Goal: Task Accomplishment & Management: Manage account settings

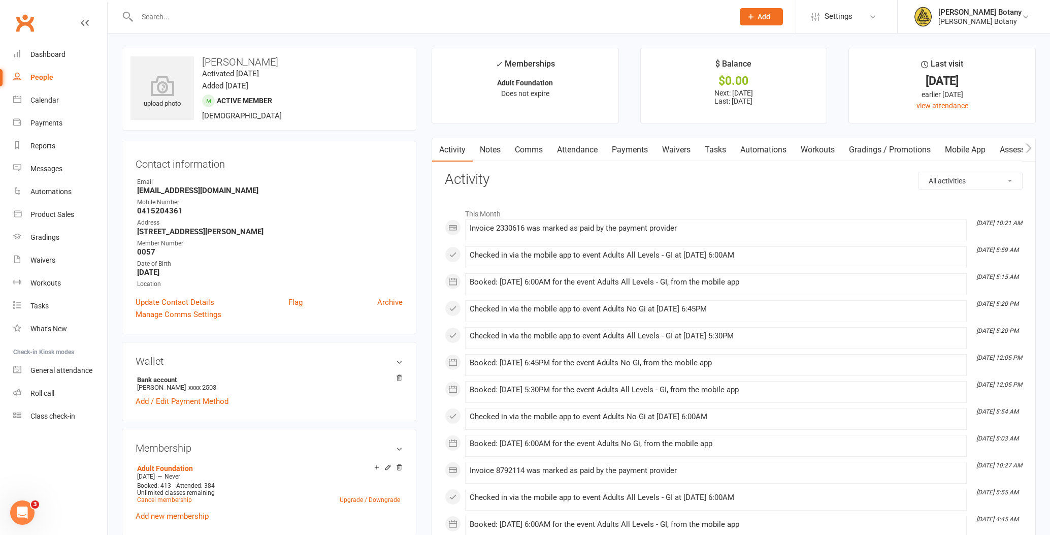
click at [45, 78] on div "People" at bounding box center [41, 77] width 23 height 8
select select "100"
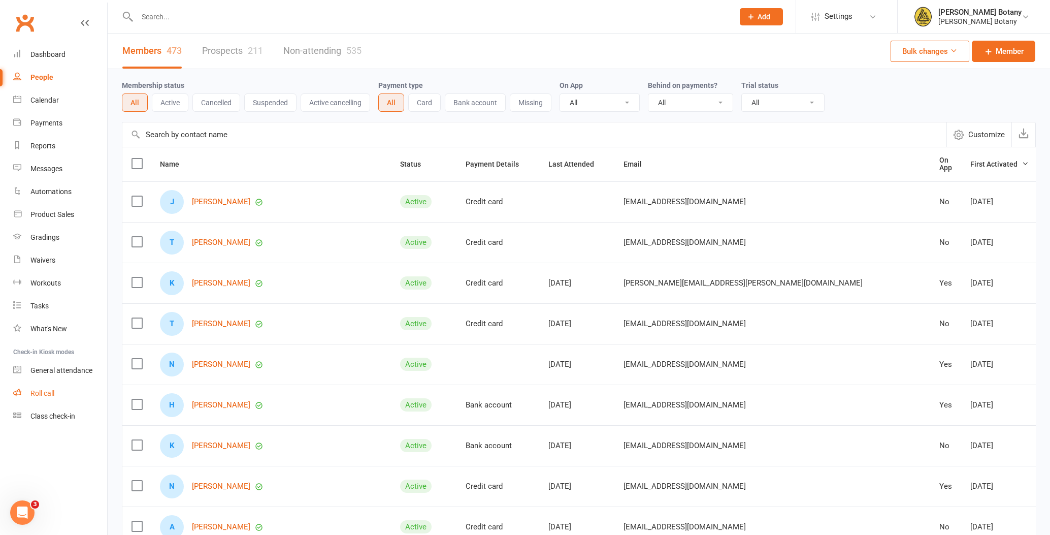
click at [50, 394] on div "Roll call" at bounding box center [42, 393] width 24 height 8
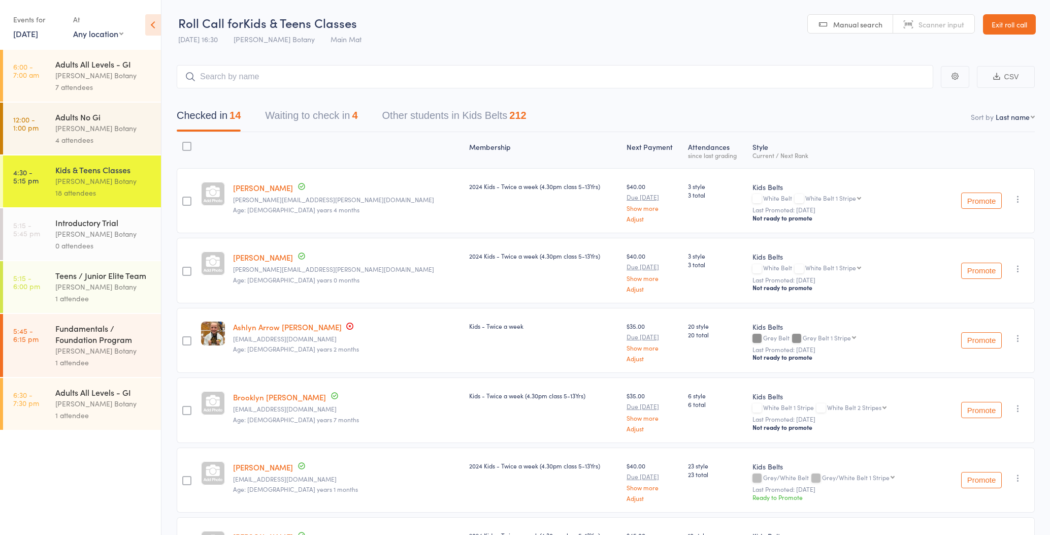
click at [289, 116] on button "Waiting to check in 4" at bounding box center [311, 118] width 92 height 27
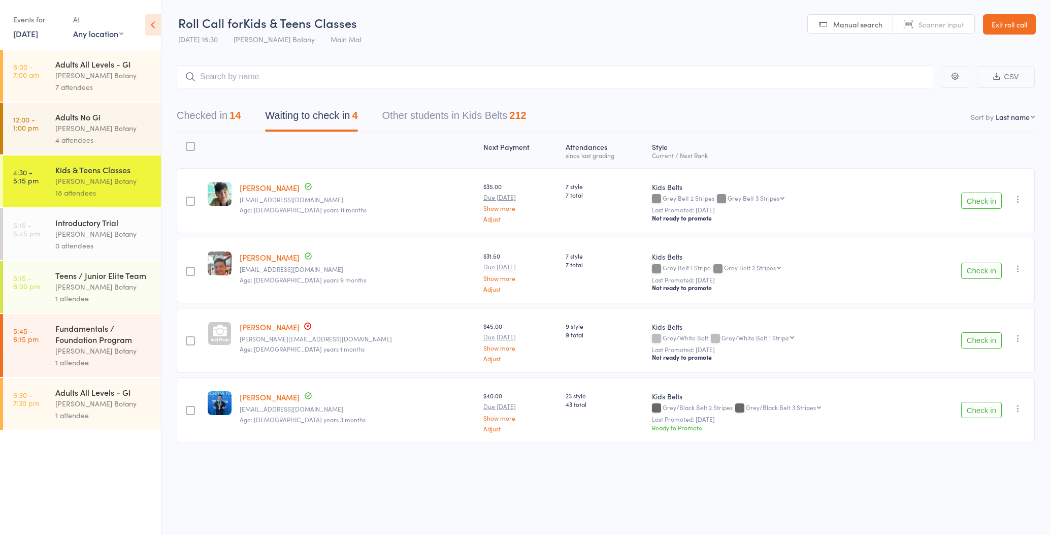
click at [225, 114] on button "Checked in 14" at bounding box center [209, 118] width 64 height 27
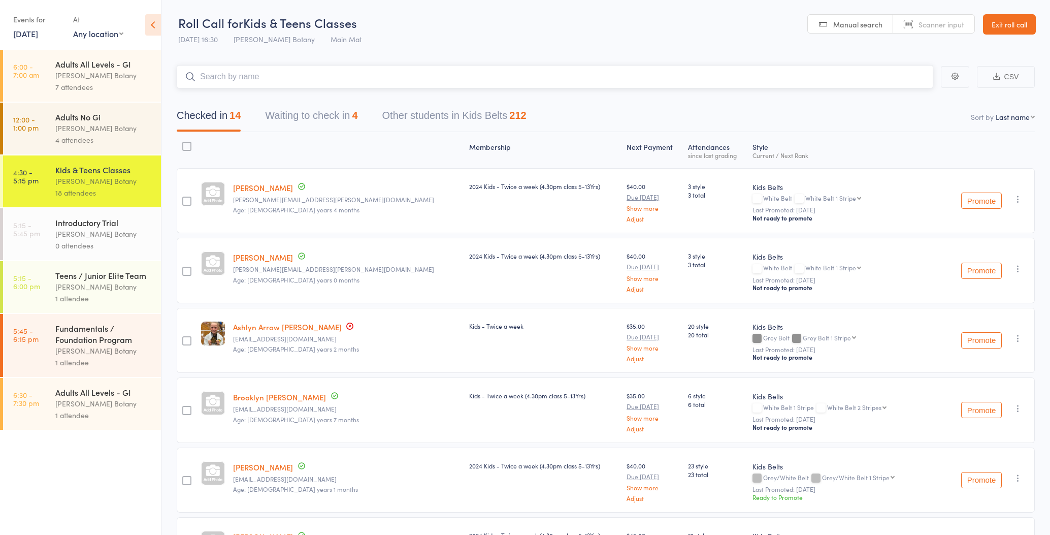
click at [323, 75] on input "search" at bounding box center [555, 76] width 757 height 23
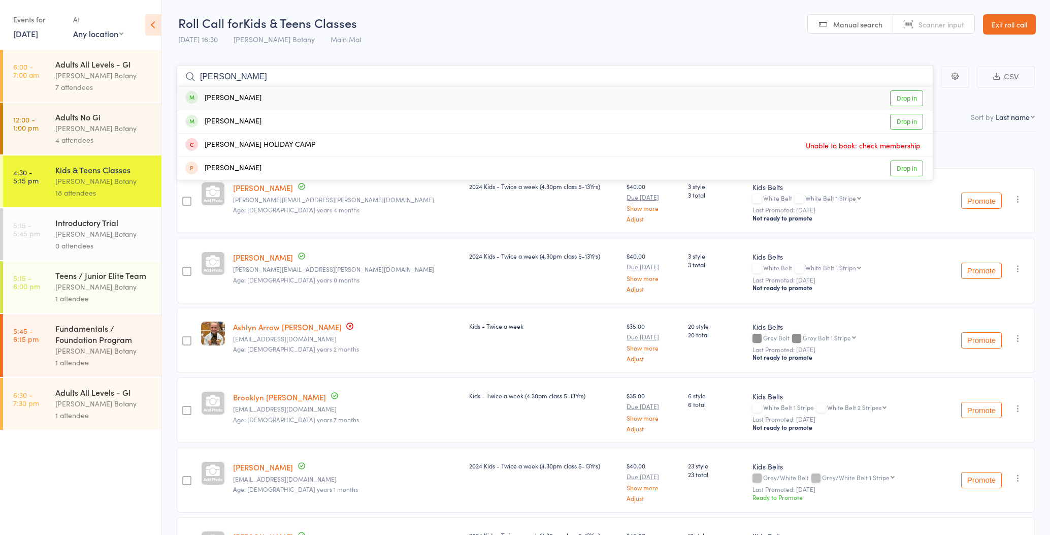
type input "Amelia"
drag, startPoint x: 235, startPoint y: 92, endPoint x: 256, endPoint y: 121, distance: 35.7
click at [256, 121] on div "Amelia Grainger" at bounding box center [223, 122] width 76 height 12
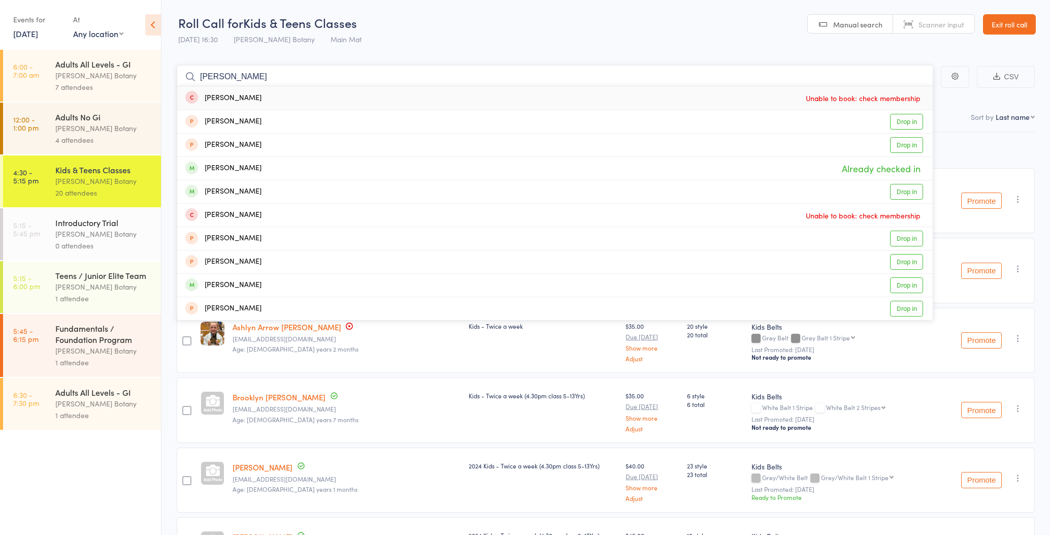
type input "Christopher"
drag, startPoint x: 269, startPoint y: 111, endPoint x: 277, endPoint y: 165, distance: 54.5
click at [277, 165] on div "Christopher Koulianos Already checked in" at bounding box center [555, 168] width 756 height 23
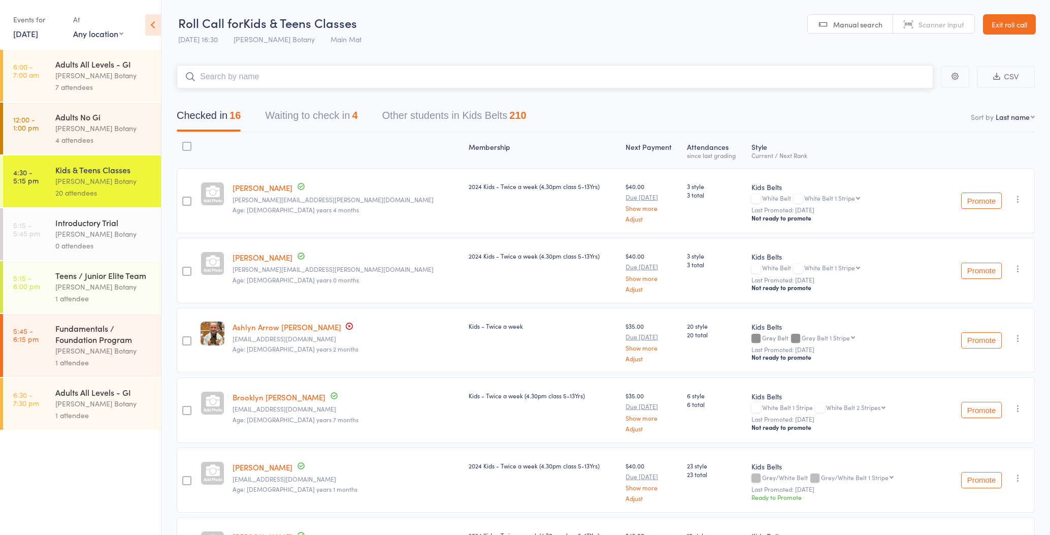
click at [297, 72] on input "search" at bounding box center [555, 76] width 757 height 23
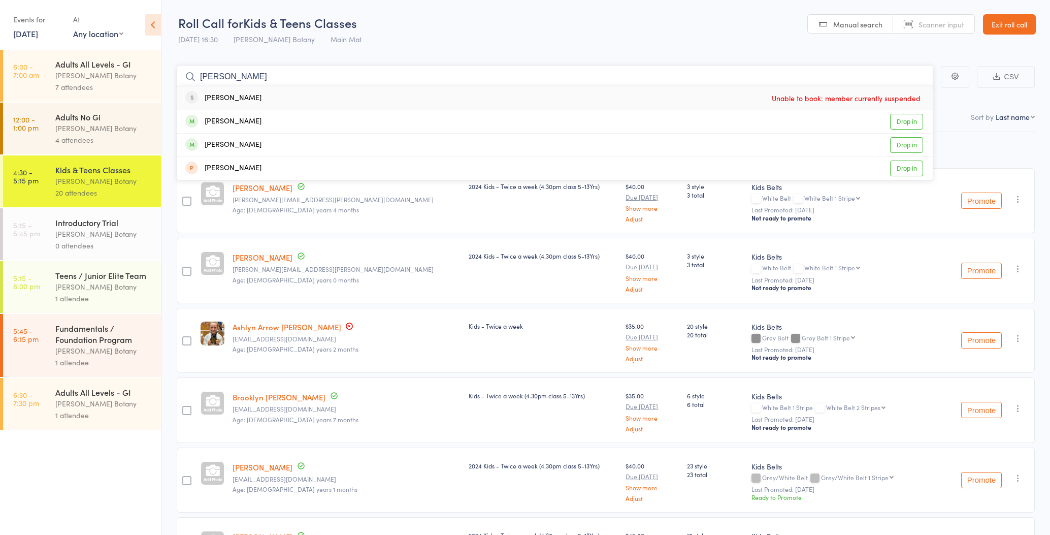
type input "Xavier"
drag, startPoint x: 297, startPoint y: 72, endPoint x: 259, endPoint y: 144, distance: 81.3
click at [259, 146] on div "Xavier Roberts Drop in" at bounding box center [555, 145] width 756 height 23
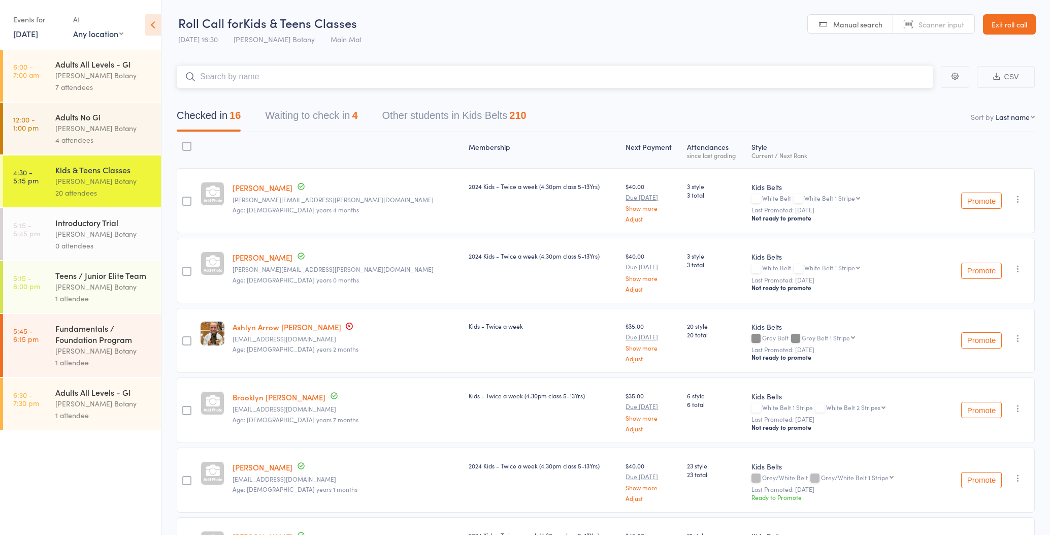
click at [265, 81] on input "search" at bounding box center [555, 76] width 757 height 23
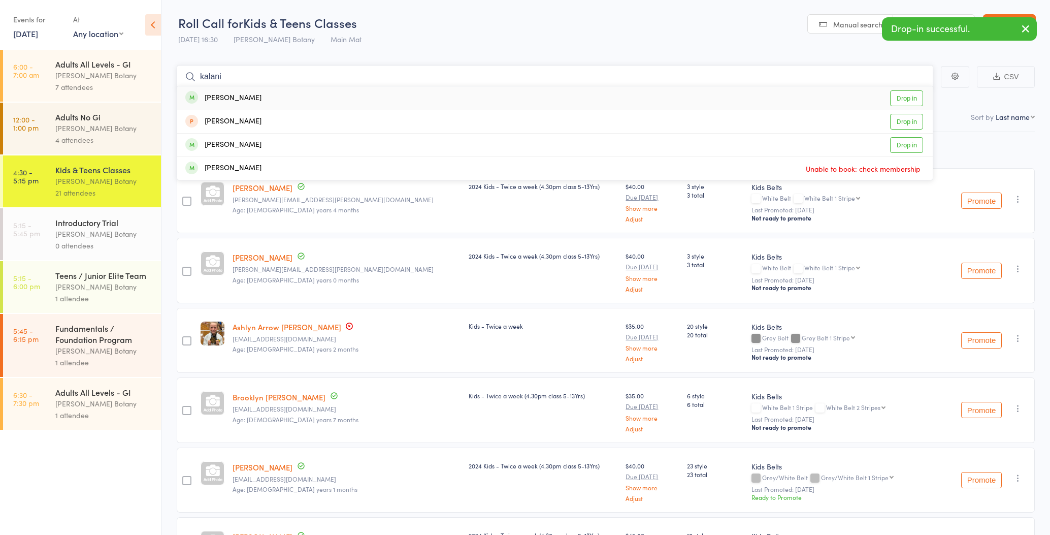
type input "kalani"
click at [255, 95] on div "Kalani Roberts Drop in" at bounding box center [555, 97] width 756 height 23
type input "Haddad"
click at [267, 98] on div "Anthony Haddad Check in" at bounding box center [555, 97] width 756 height 23
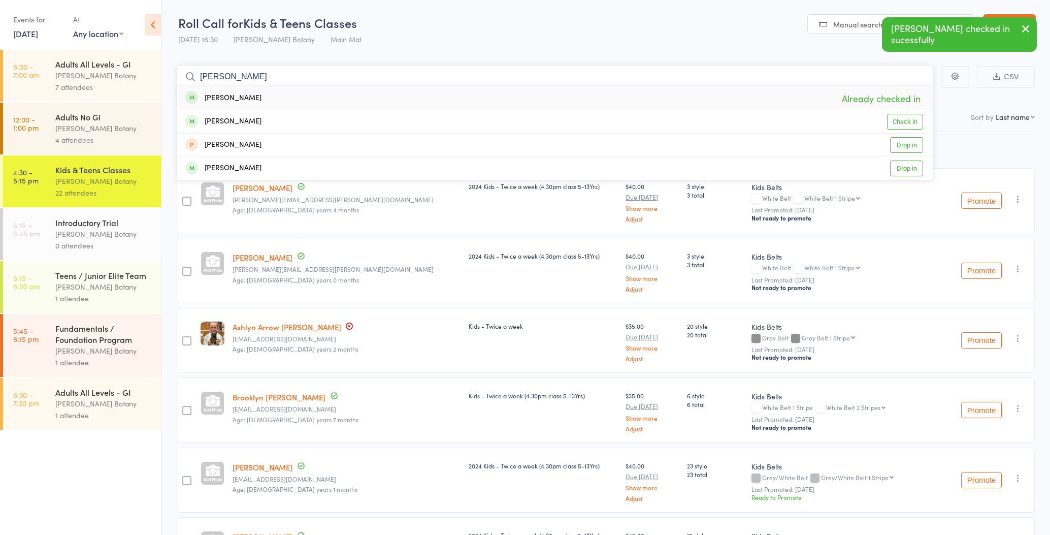
type input "Haddad"
drag, startPoint x: 267, startPoint y: 98, endPoint x: 263, endPoint y: 113, distance: 15.3
click at [264, 119] on div "Brendan Haddad Check in" at bounding box center [555, 121] width 756 height 23
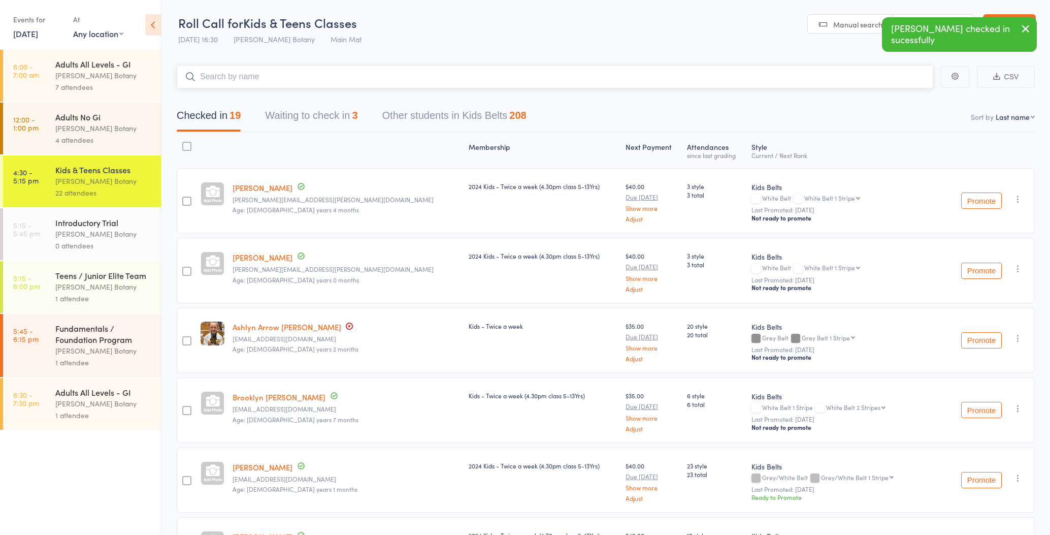
click at [267, 79] on input "search" at bounding box center [555, 76] width 757 height 23
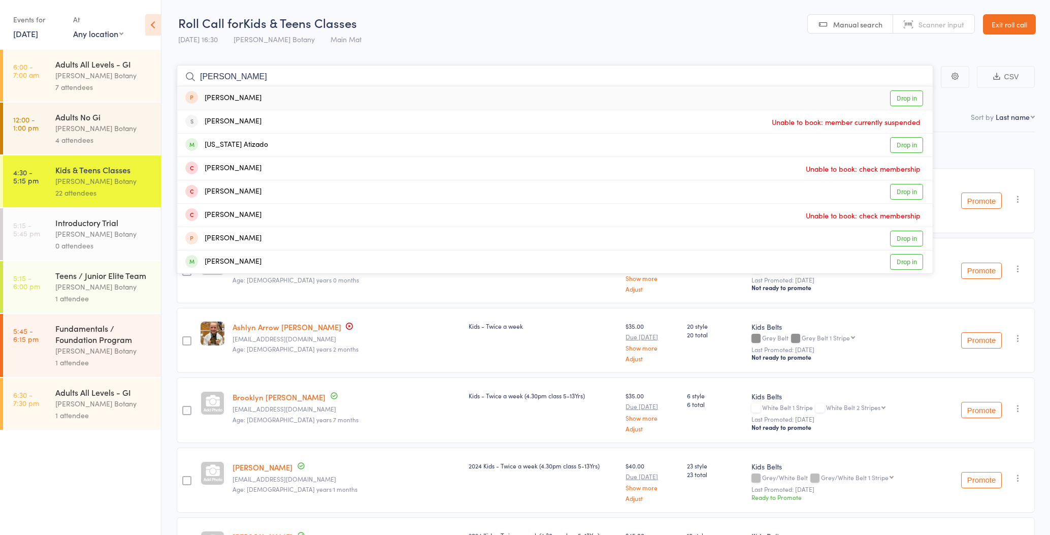
type input "Ariana"
drag, startPoint x: 267, startPoint y: 79, endPoint x: 269, endPoint y: 96, distance: 17.8
click at [269, 96] on div "Ariana Mrakas Drop in" at bounding box center [555, 97] width 756 height 23
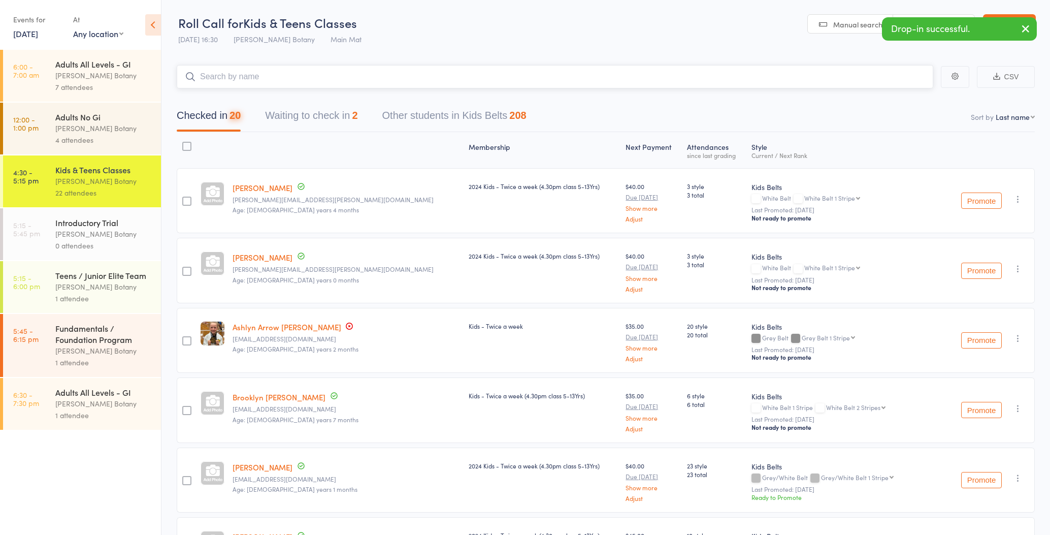
click at [268, 80] on input "search" at bounding box center [555, 76] width 757 height 23
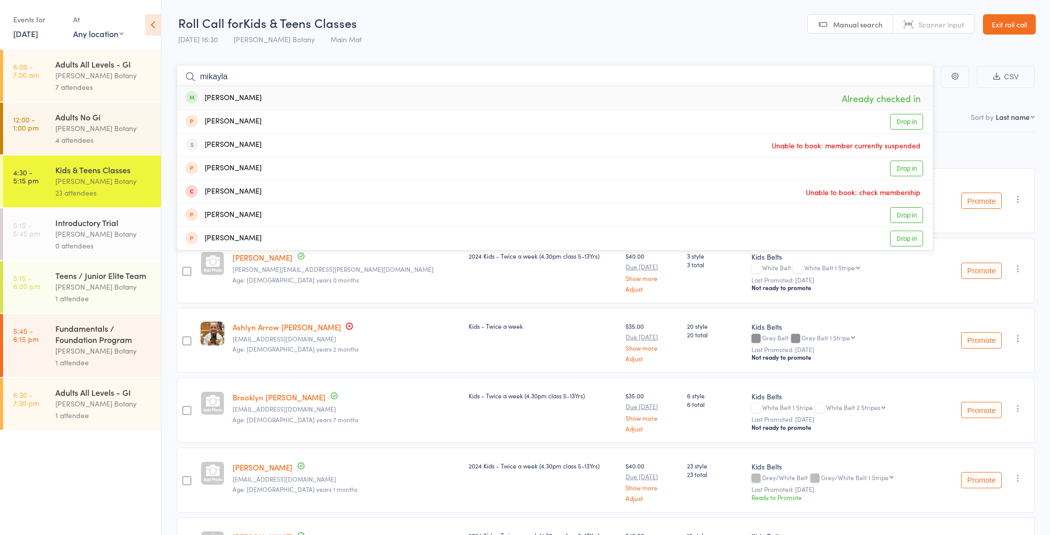
type input "mikayla"
click at [269, 99] on div "Mikayla Mayoh Already checked in" at bounding box center [555, 97] width 756 height 23
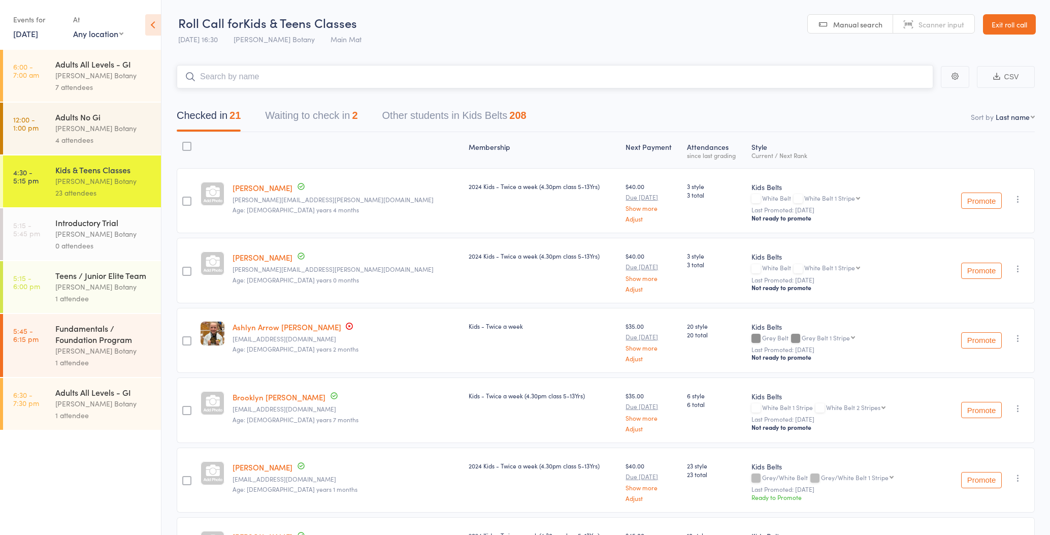
click at [258, 79] on input "search" at bounding box center [555, 76] width 757 height 23
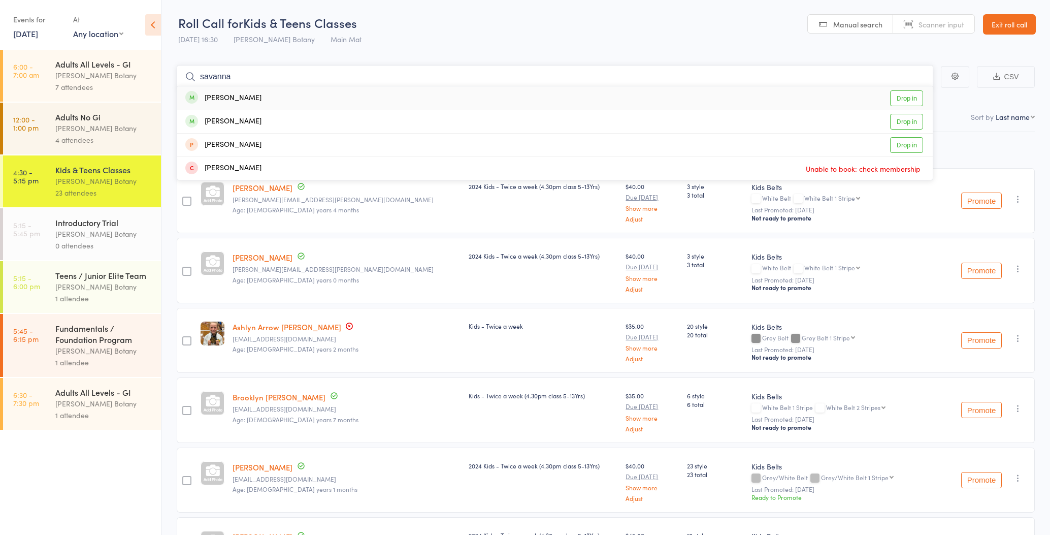
type input "savanna"
click at [251, 96] on div "Savannah Thorn" at bounding box center [223, 98] width 76 height 12
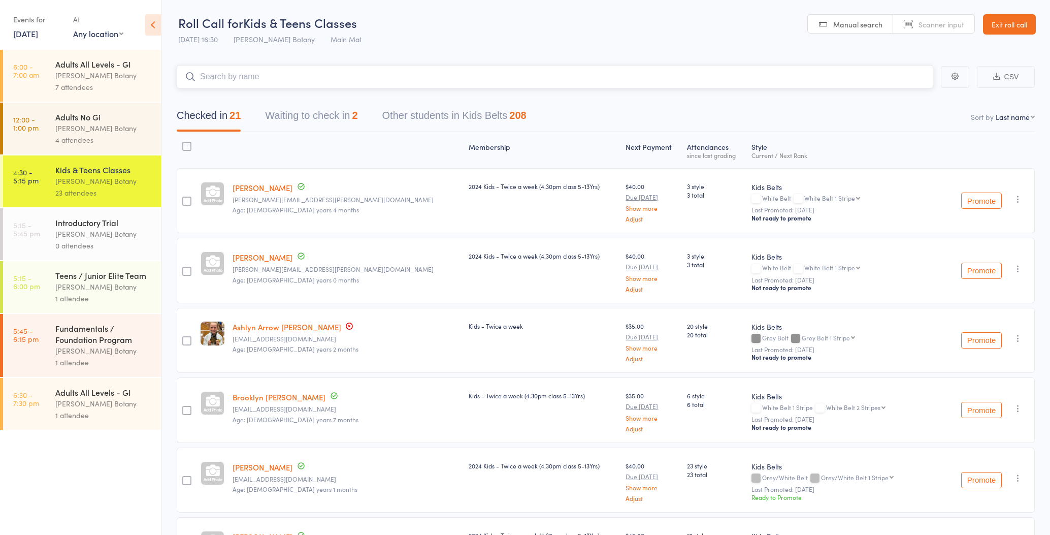
click at [250, 79] on input "search" at bounding box center [555, 76] width 757 height 23
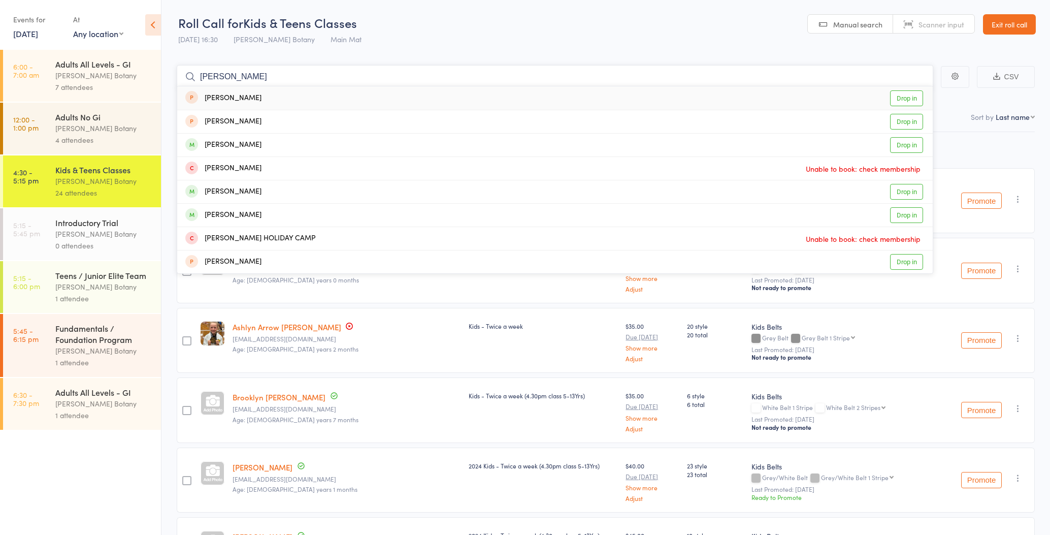
type input "Georgie"
drag, startPoint x: 265, startPoint y: 74, endPoint x: 263, endPoint y: 142, distance: 68.1
click at [262, 142] on div "Georgie-rose Cornell" at bounding box center [223, 145] width 76 height 12
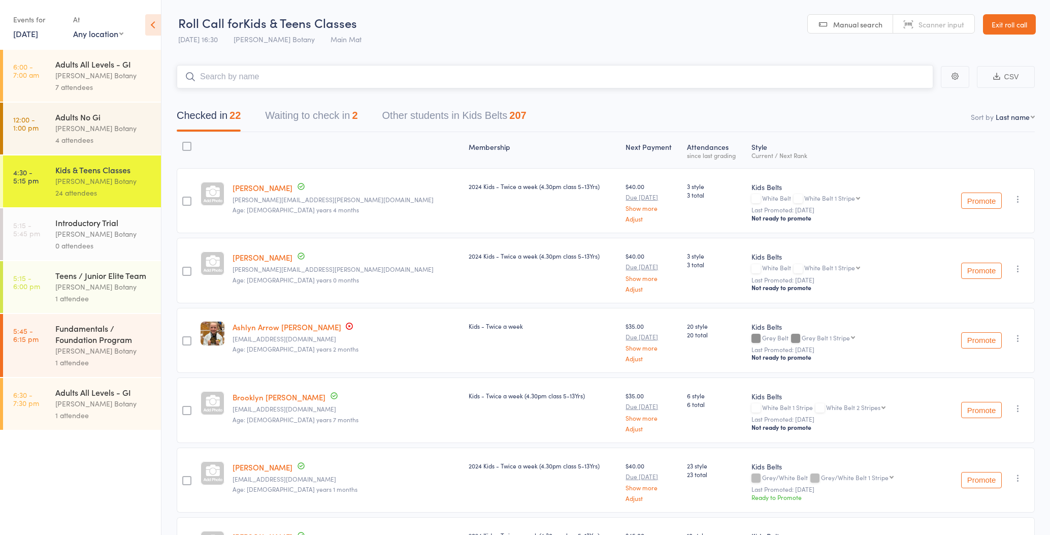
click at [243, 78] on input "search" at bounding box center [555, 76] width 757 height 23
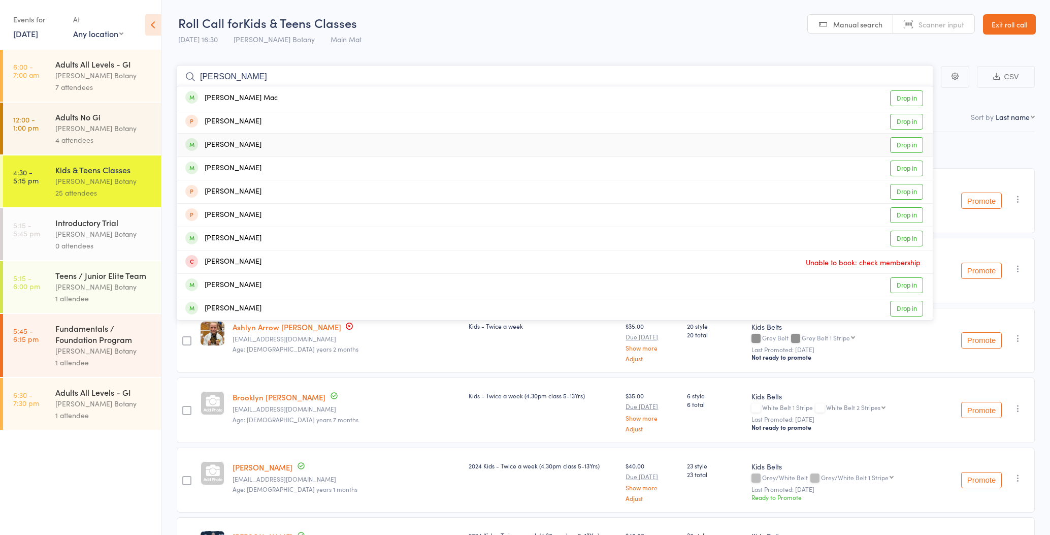
type input "mason"
click at [265, 145] on div "Mason Stavrack Drop in" at bounding box center [555, 145] width 756 height 23
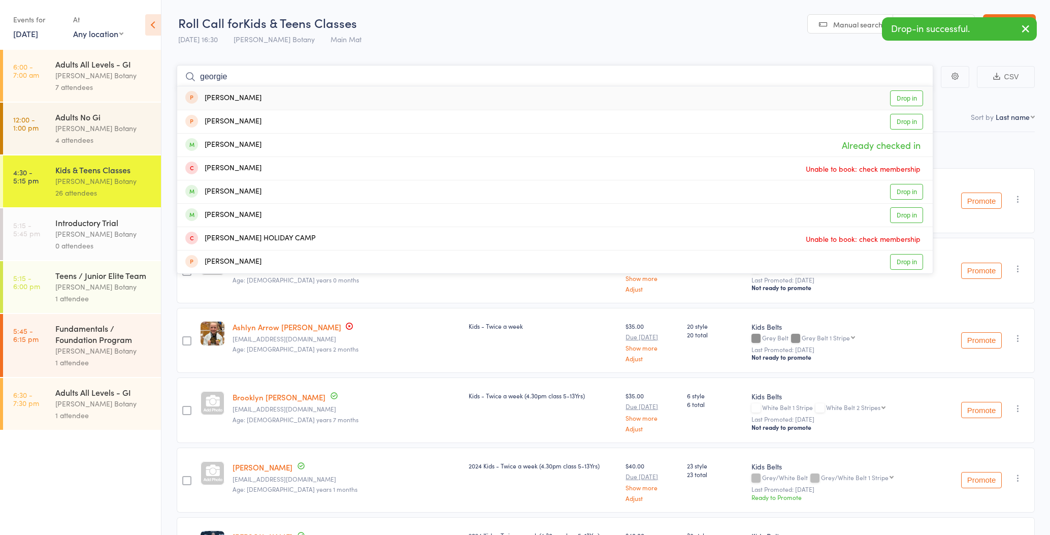
type input "Georgie"
click at [262, 142] on div "Georgie-rose Cornell" at bounding box center [223, 145] width 76 height 12
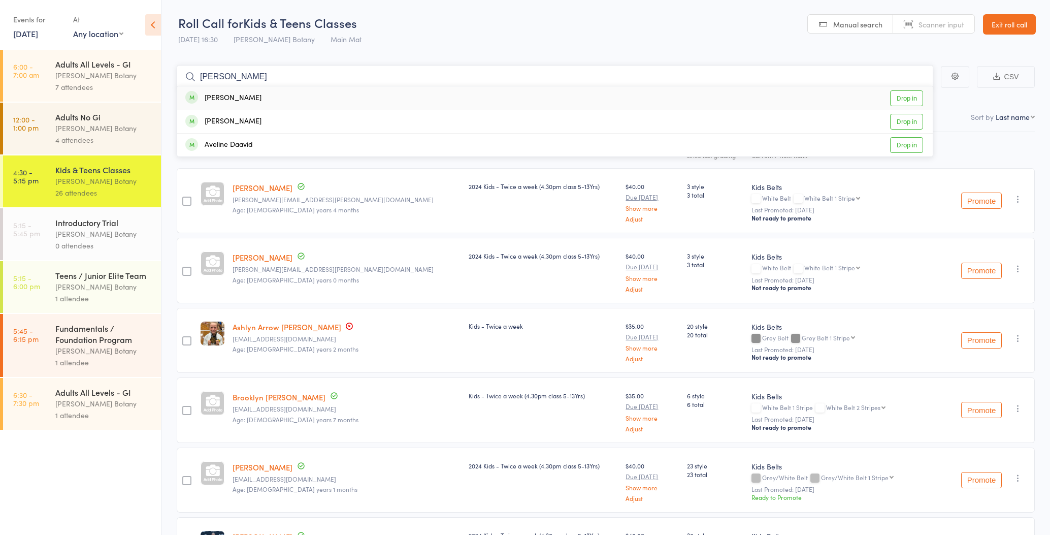
type input "Avery"
click at [300, 94] on div "Avery Sugandha Drop in" at bounding box center [555, 97] width 756 height 23
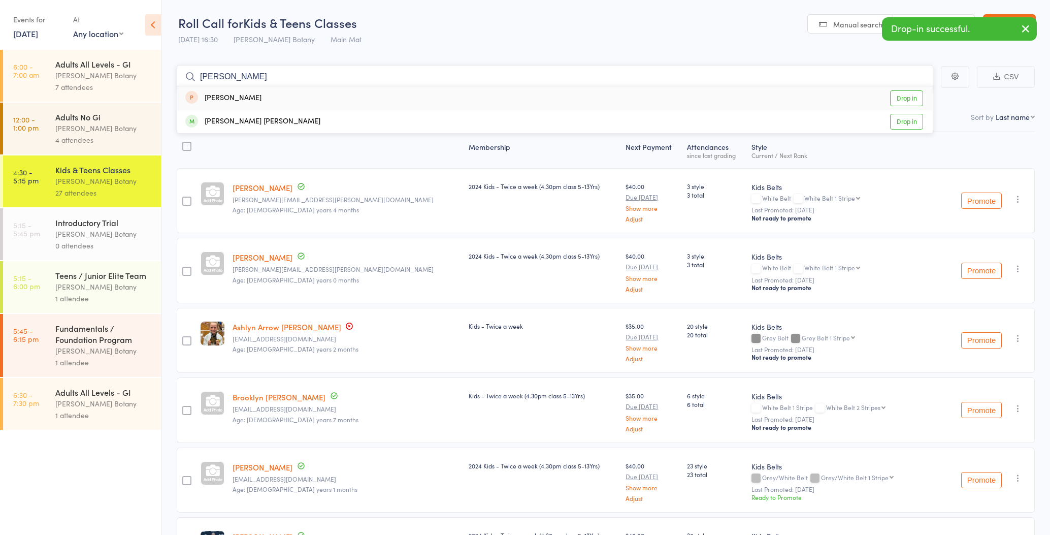
scroll to position [1, 0]
type input "Ezra"
click at [296, 113] on div "Ezra Sugandha Drop in" at bounding box center [555, 121] width 756 height 23
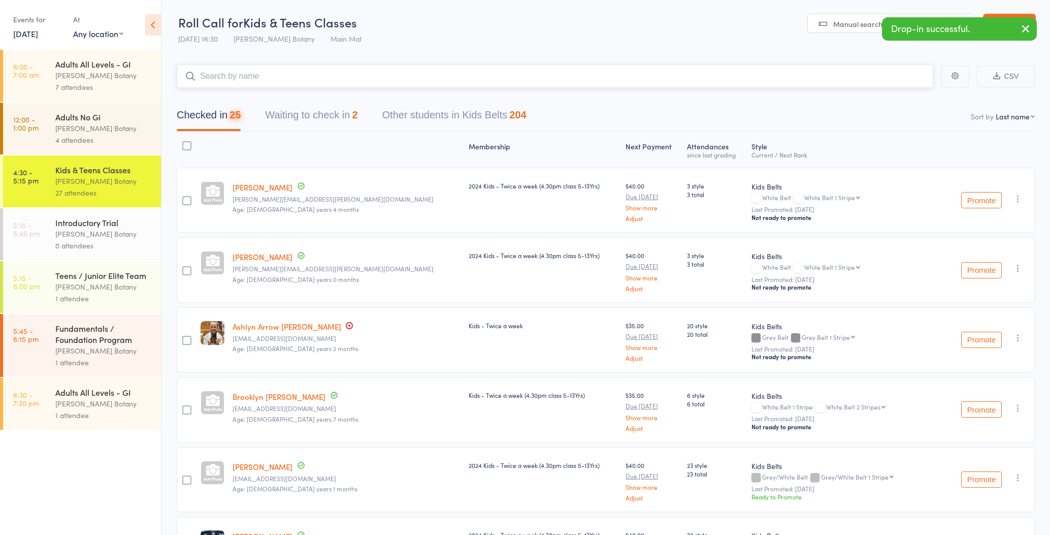
click at [293, 78] on input "search" at bounding box center [555, 75] width 757 height 23
click at [136, 290] on div "[PERSON_NAME] Botany" at bounding box center [103, 287] width 97 height 12
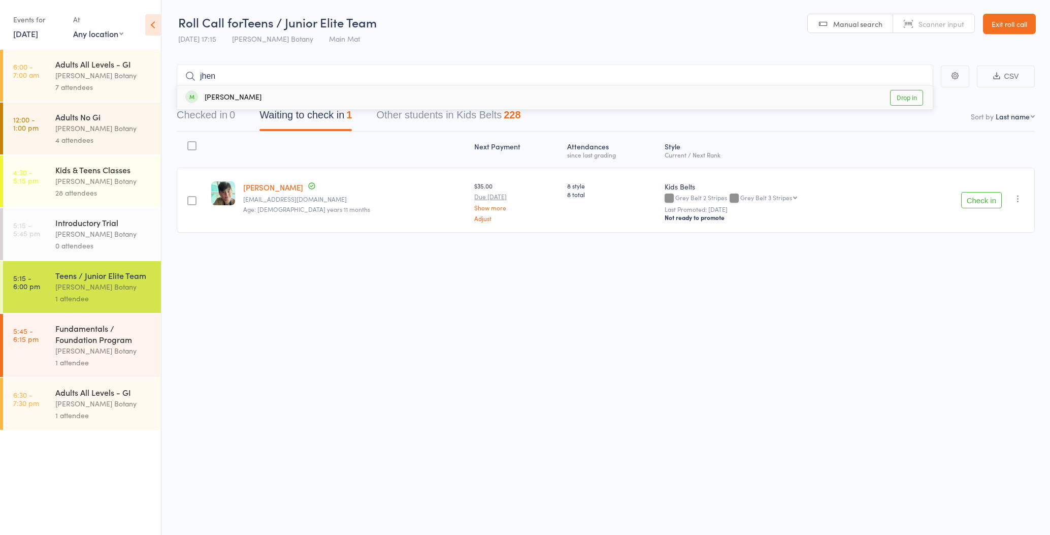
type input "jhen"
click at [242, 94] on div "Jhen Harcourt" at bounding box center [223, 98] width 76 height 12
click at [108, 342] on div "Fundamentals / Foundation Program" at bounding box center [103, 333] width 97 height 22
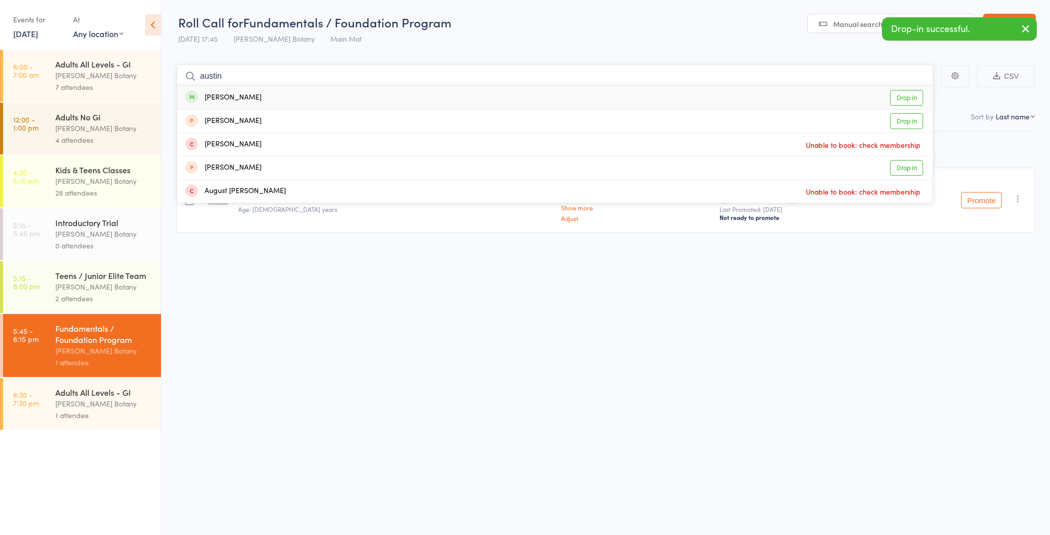
type input "Austin"
drag, startPoint x: 251, startPoint y: 87, endPoint x: 254, endPoint y: 95, distance: 9.2
click at [254, 95] on div "Austin Thorn Drop in" at bounding box center [555, 97] width 756 height 23
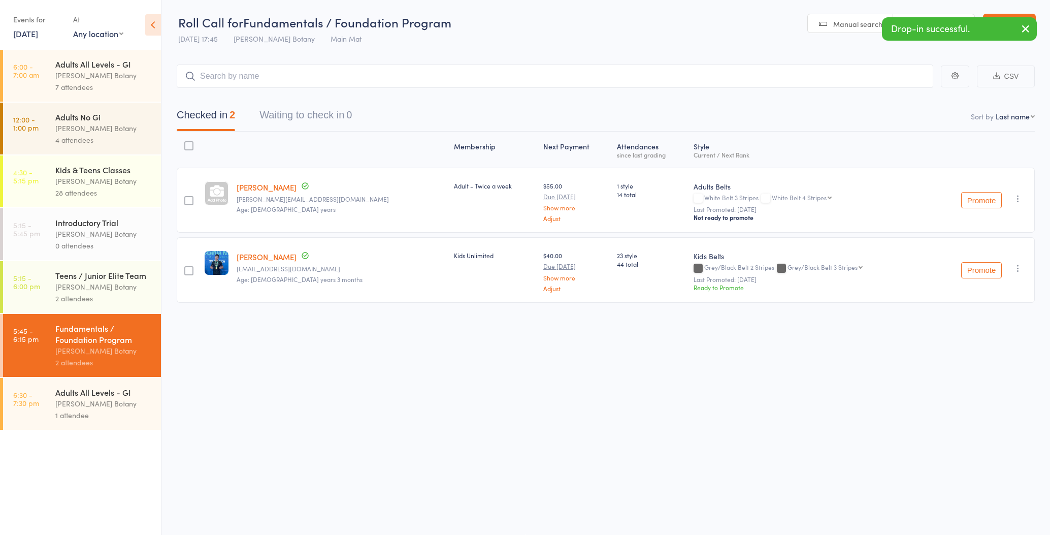
click at [1017, 267] on icon "button" at bounding box center [1018, 268] width 10 height 10
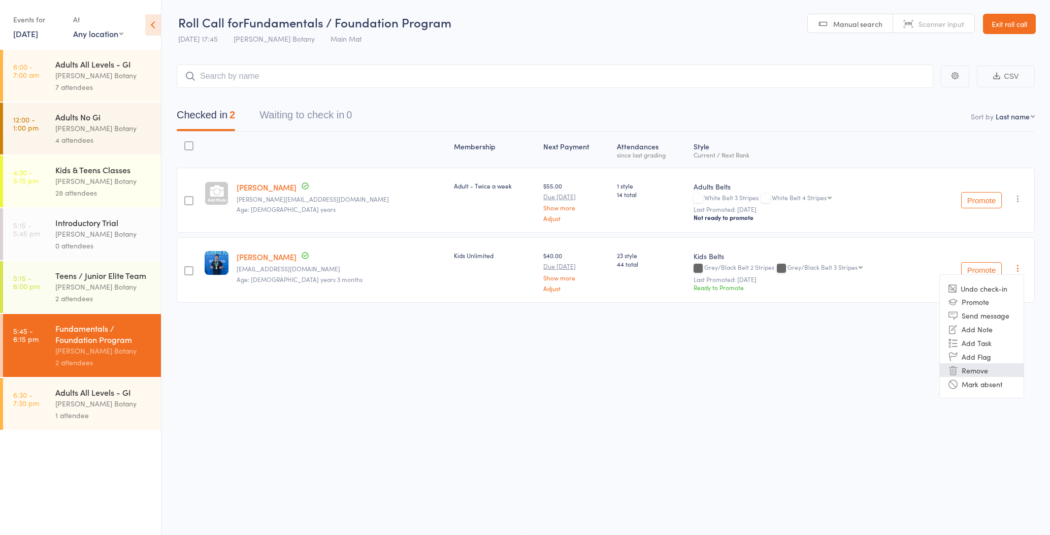
click at [990, 369] on li "Remove" at bounding box center [982, 370] width 84 height 14
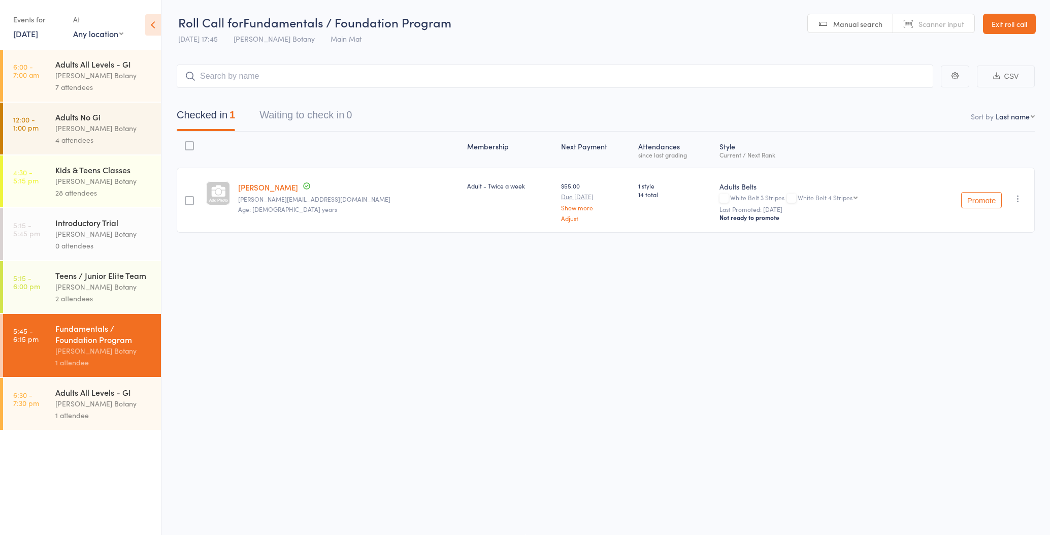
click at [127, 281] on div "[PERSON_NAME] Botany" at bounding box center [103, 287] width 97 height 12
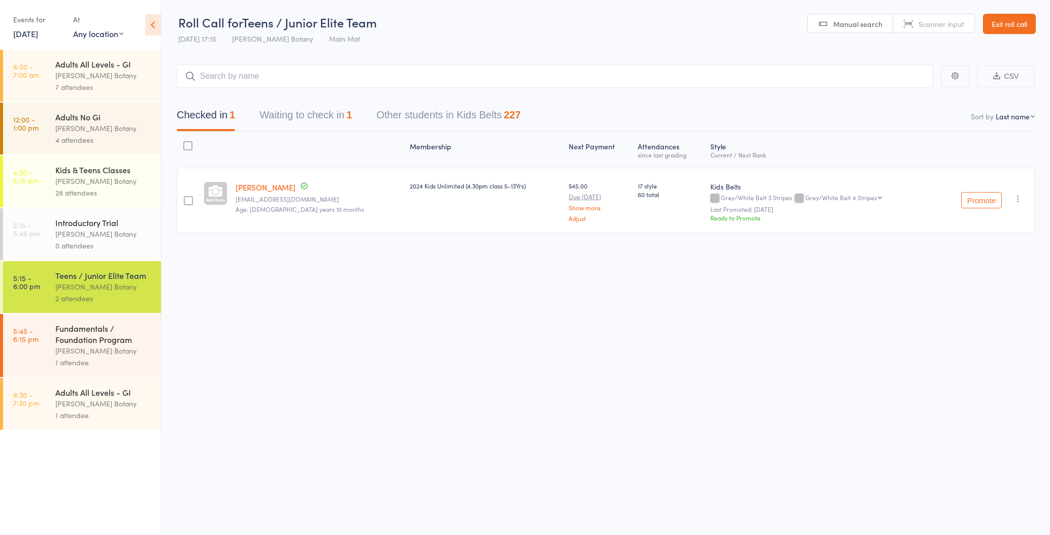
click at [256, 77] on input "search" at bounding box center [555, 75] width 757 height 23
click at [91, 390] on div "Adults All Levels - GI" at bounding box center [103, 391] width 97 height 11
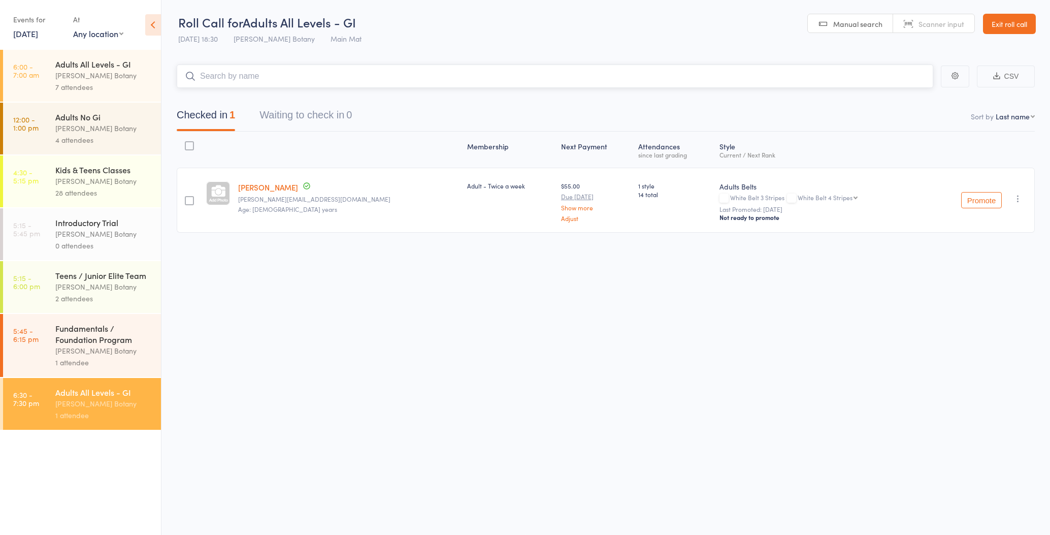
click at [236, 76] on input "search" at bounding box center [555, 75] width 757 height 23
type input "jhen"
click at [232, 95] on div "Jhen Harcourt" at bounding box center [223, 98] width 76 height 12
click at [92, 191] on div "28 attendees" at bounding box center [103, 193] width 97 height 12
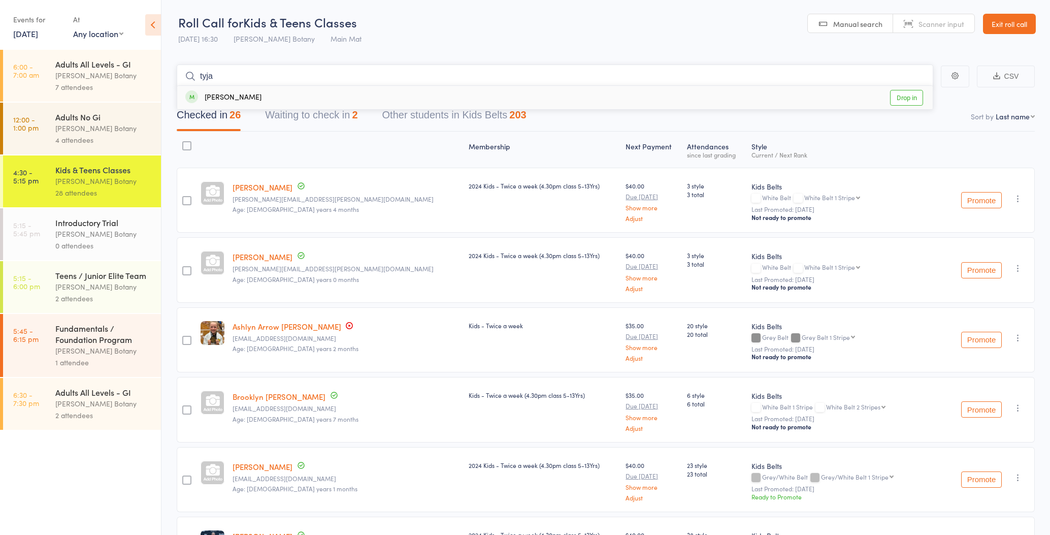
type input "tyja"
click at [253, 96] on div "[PERSON_NAME]" at bounding box center [223, 98] width 76 height 12
click at [79, 286] on div "[PERSON_NAME] Botany" at bounding box center [103, 287] width 97 height 12
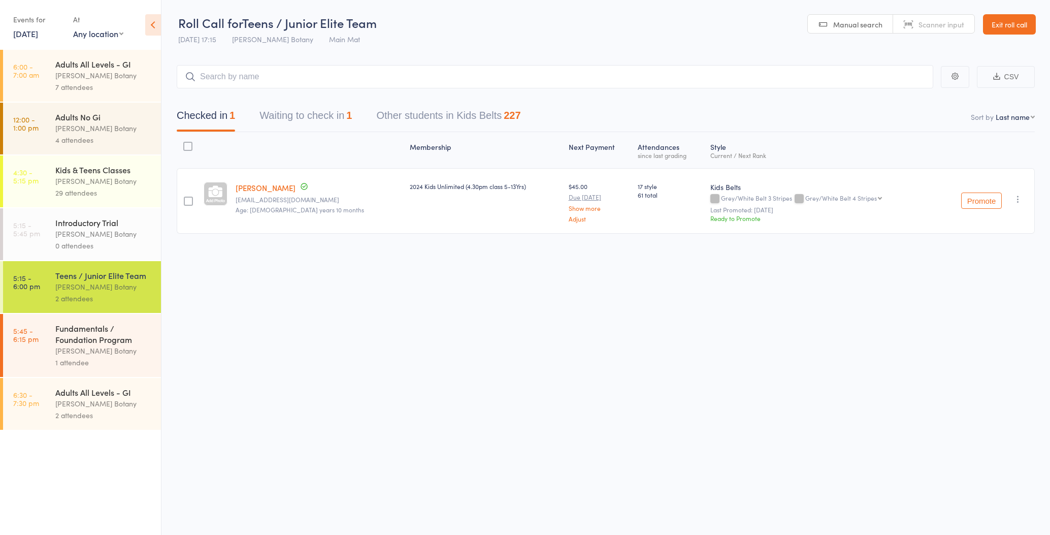
click at [248, 75] on input "search" at bounding box center [555, 76] width 757 height 23
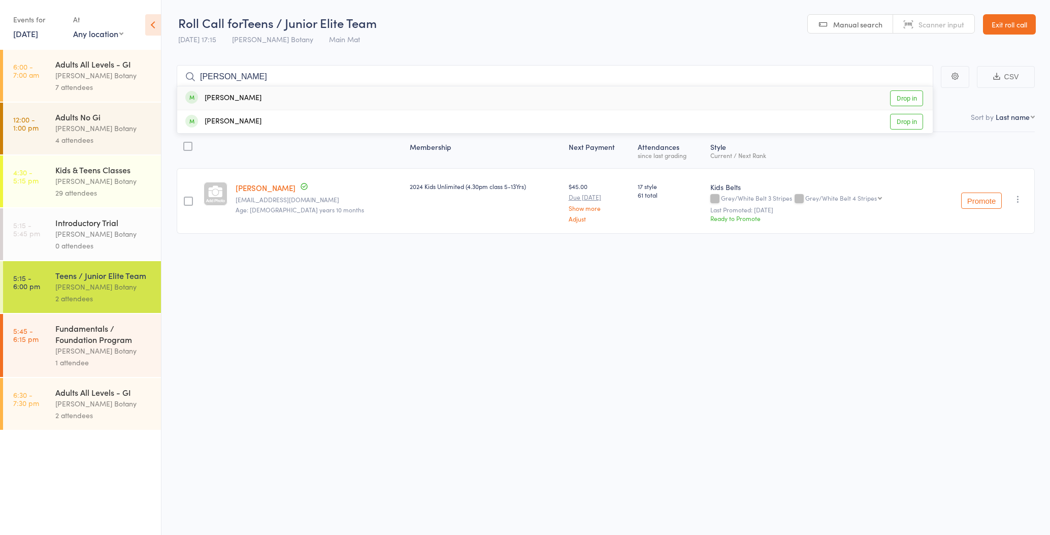
type input "Jessica"
drag, startPoint x: 248, startPoint y: 75, endPoint x: 258, endPoint y: 96, distance: 24.1
click at [258, 96] on div "Jessica Rodgers Drop in" at bounding box center [555, 97] width 756 height 23
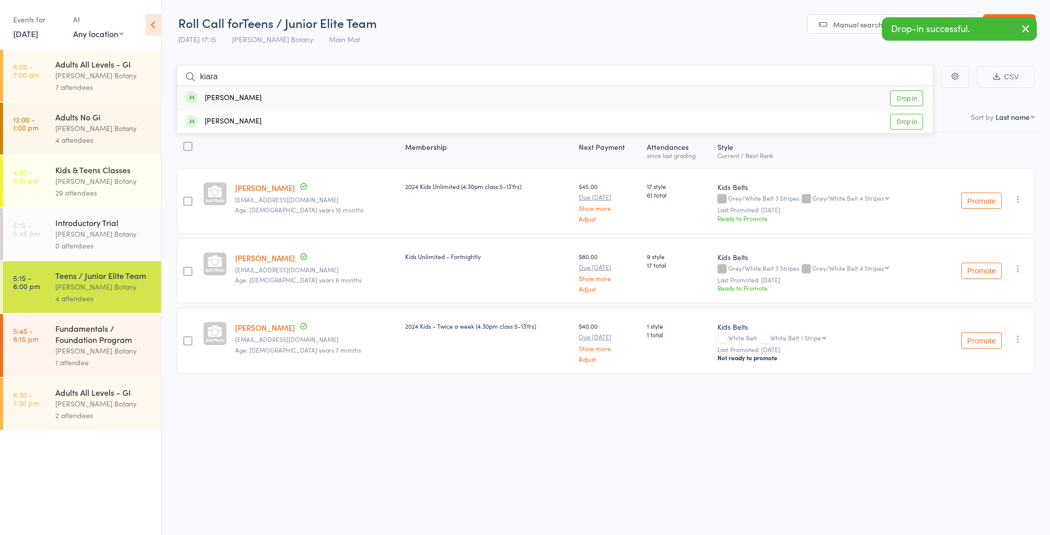
type input "Kara"
click at [260, 97] on div "Kiara Bevan Drop in" at bounding box center [555, 97] width 756 height 23
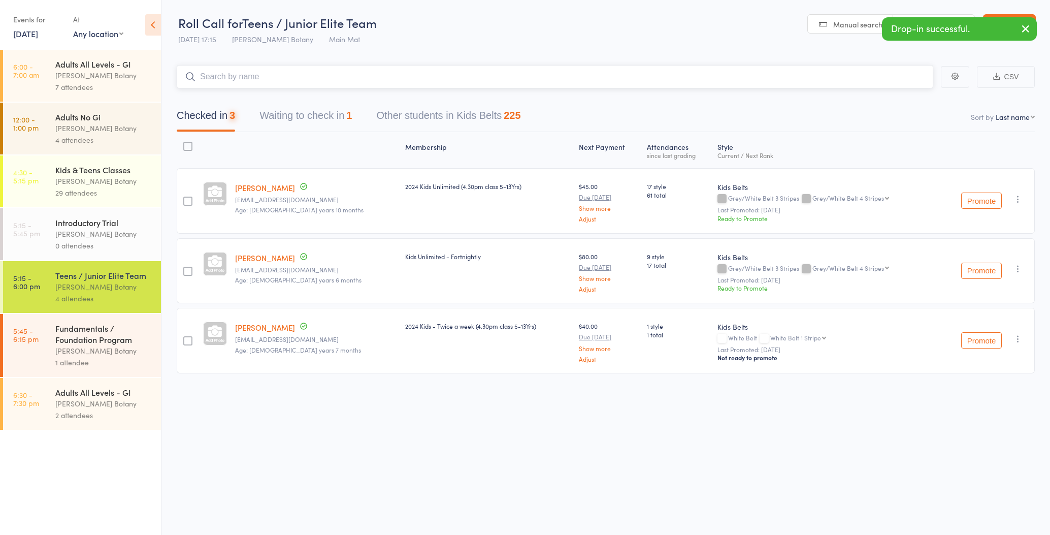
click at [266, 75] on input "search" at bounding box center [555, 76] width 757 height 23
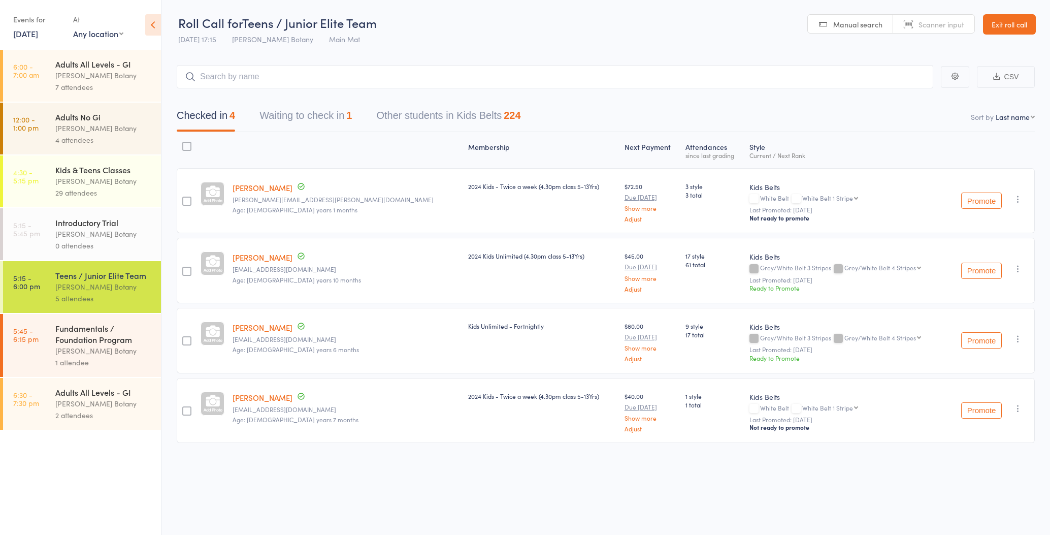
click at [118, 184] on div "[PERSON_NAME] Botany" at bounding box center [103, 181] width 97 height 12
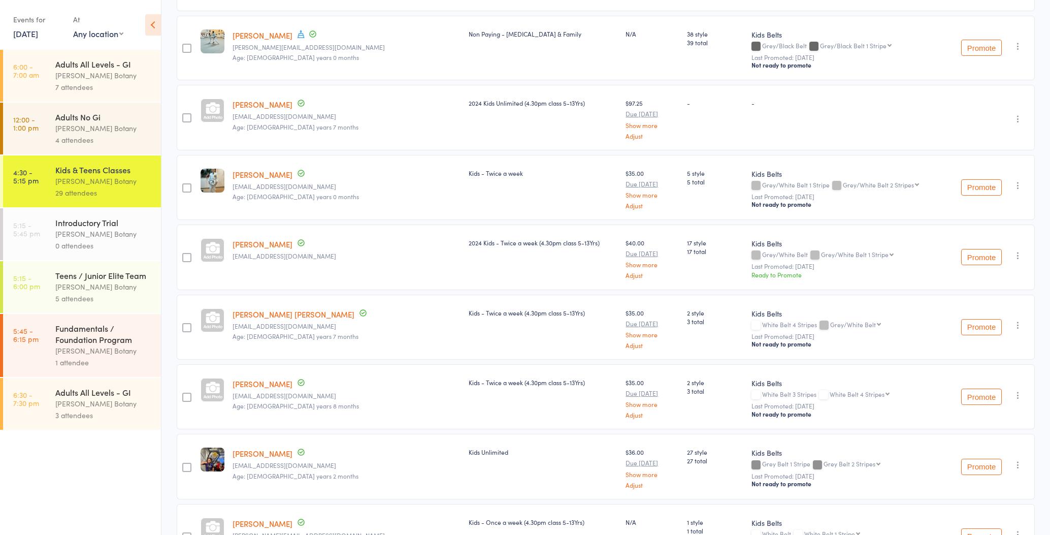
scroll to position [1468, 0]
click at [124, 284] on div "[PERSON_NAME] Botany" at bounding box center [103, 287] width 97 height 12
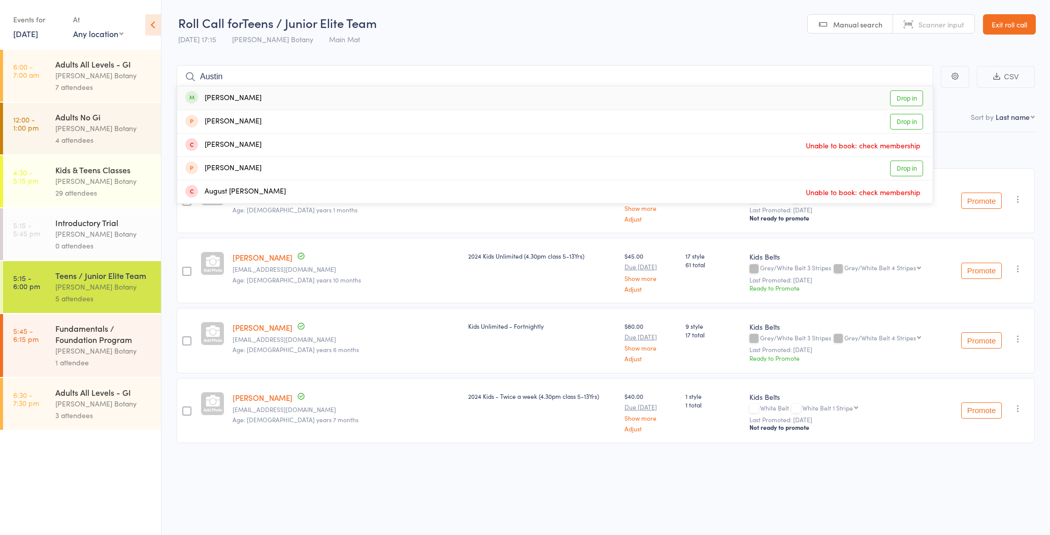
type input "Austin"
click at [243, 99] on div "Austin Thorn" at bounding box center [223, 98] width 76 height 12
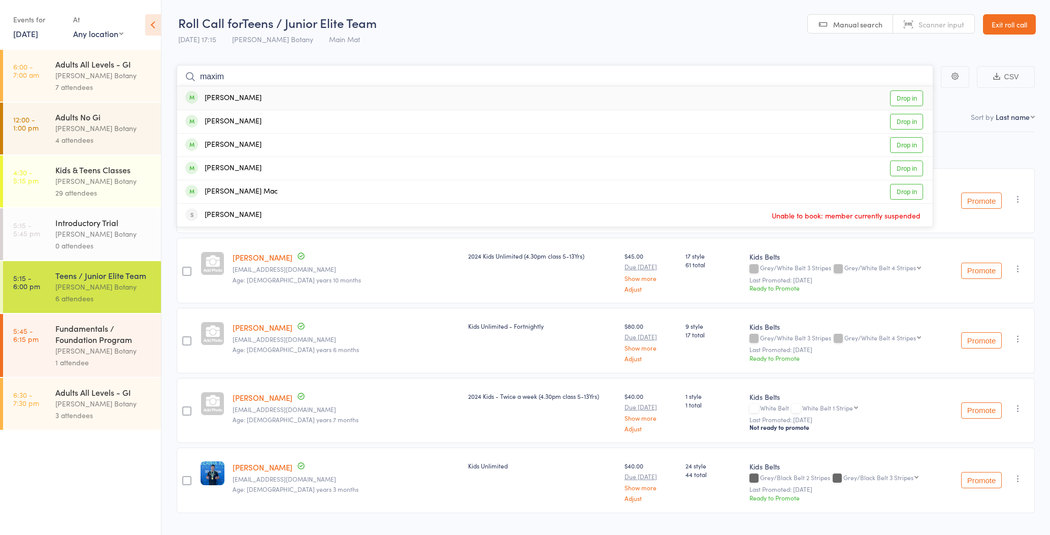
type input "maxim"
click at [294, 101] on div "Maxim Glushevitskyy Drop in" at bounding box center [555, 97] width 756 height 23
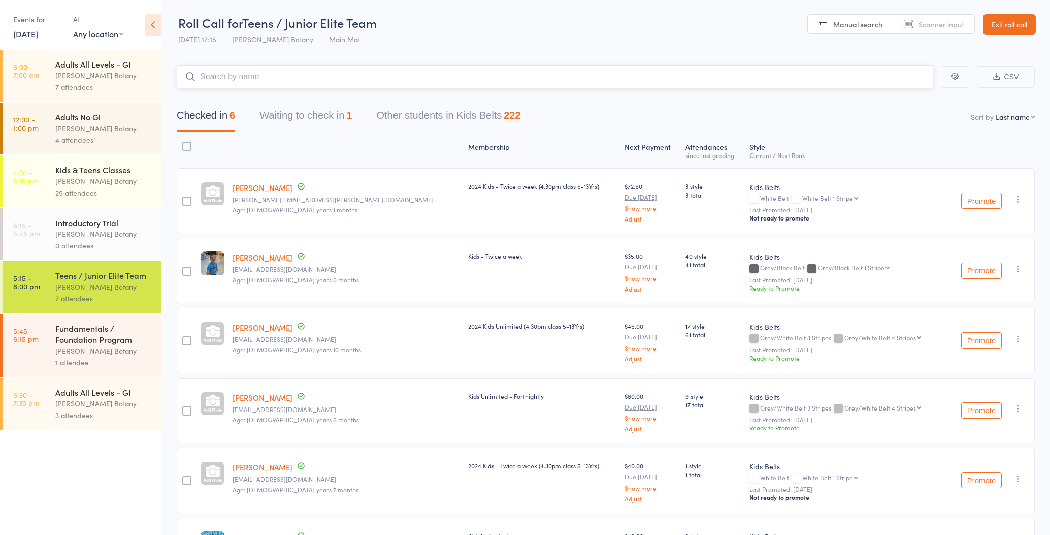
scroll to position [-2, 1]
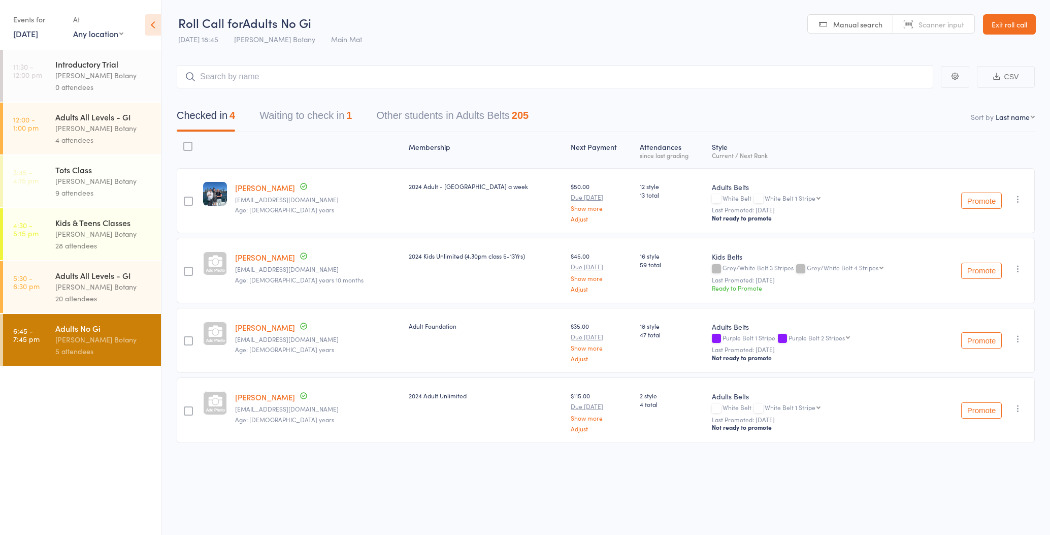
click at [1009, 23] on link "Exit roll call" at bounding box center [1009, 24] width 53 height 20
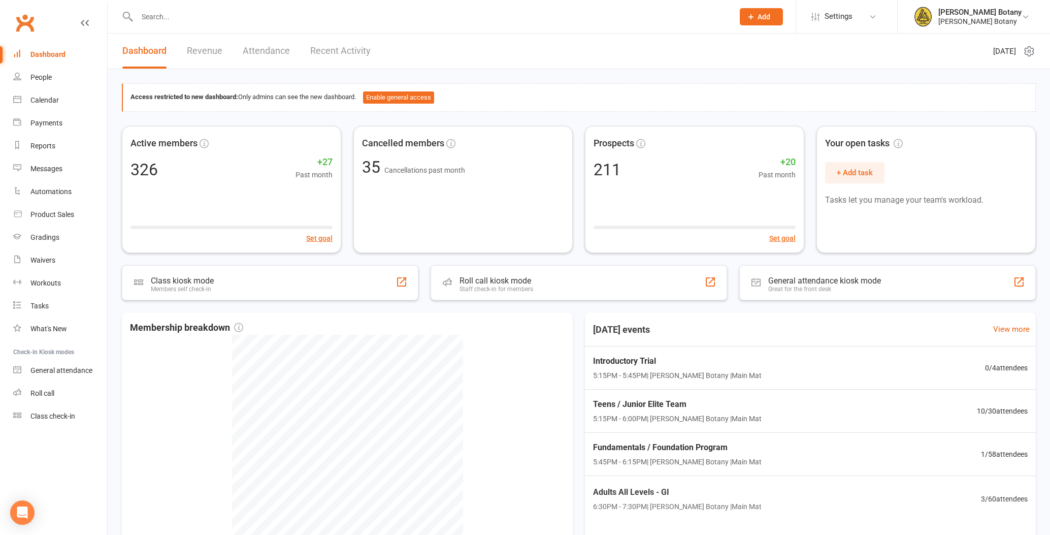
click at [175, 18] on input "text" at bounding box center [430, 17] width 593 height 14
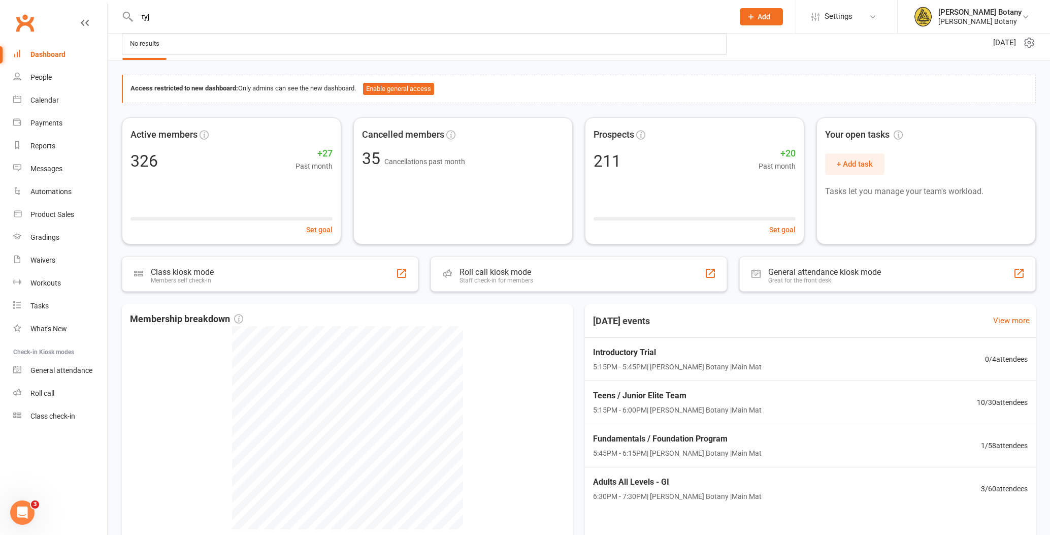
scroll to position [10, 0]
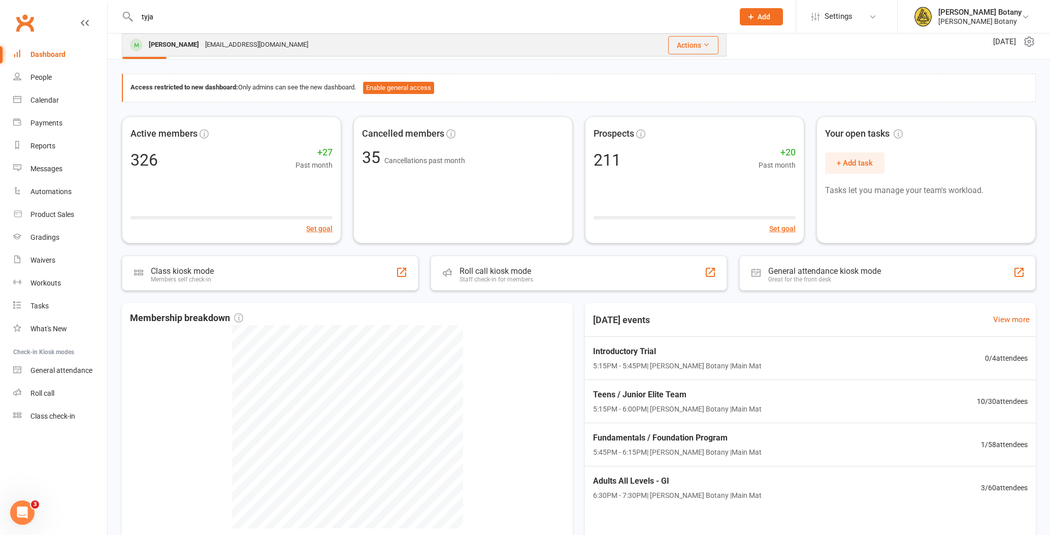
type input "tyja"
click at [172, 49] on div "[PERSON_NAME]" at bounding box center [174, 45] width 56 height 15
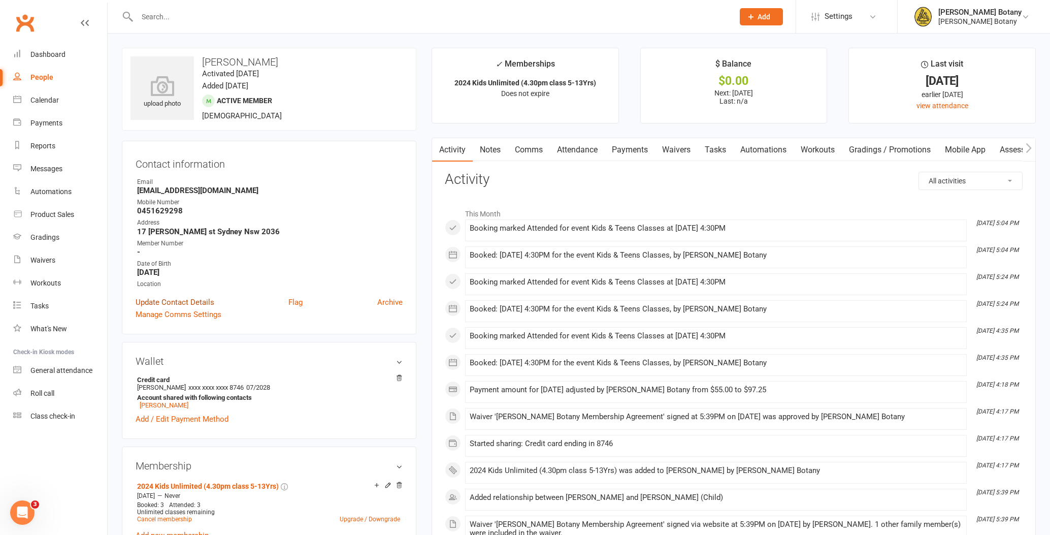
click at [195, 302] on link "Update Contact Details" at bounding box center [175, 302] width 79 height 12
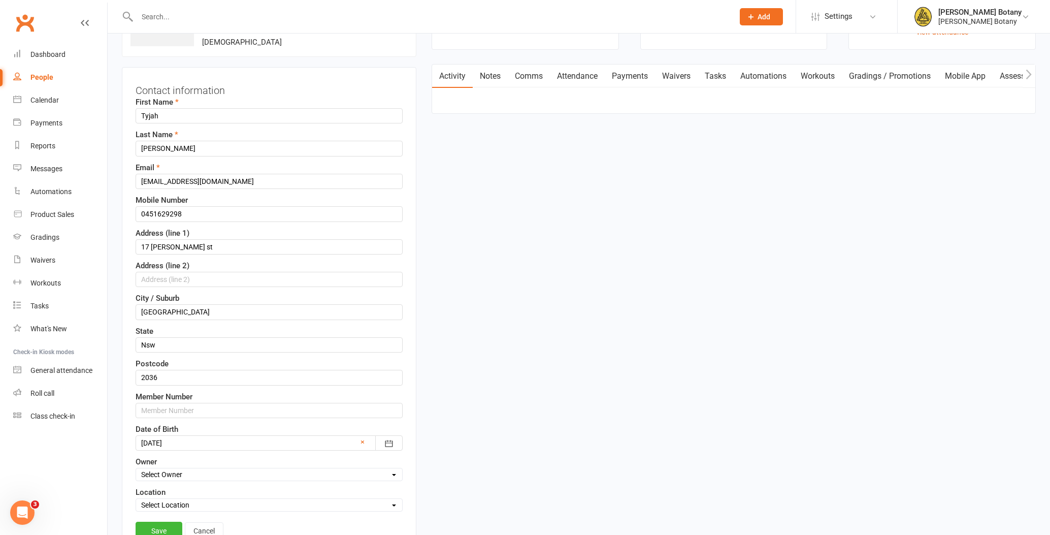
scroll to position [84, 0]
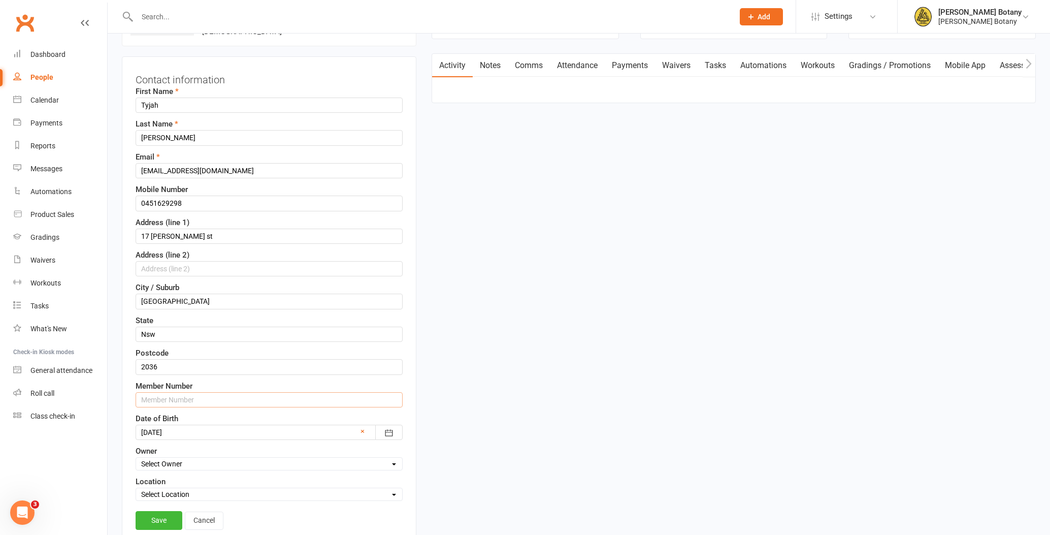
click at [174, 394] on input "text" at bounding box center [269, 399] width 267 height 15
type input "0935"
select select "0"
click at [167, 523] on link "Save" at bounding box center [159, 520] width 47 height 18
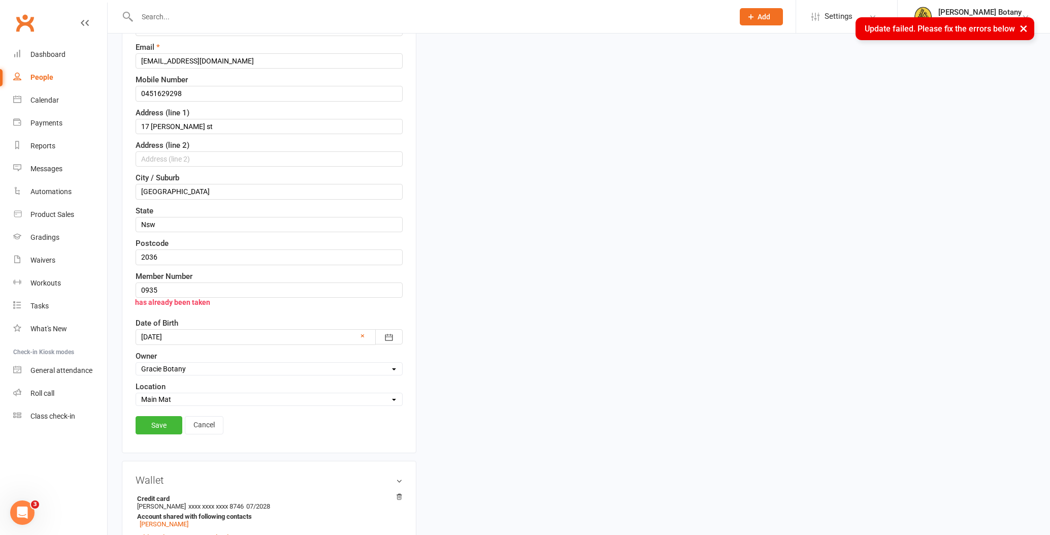
scroll to position [193, 0]
click at [173, 287] on input "0935" at bounding box center [269, 290] width 267 height 15
type input "0948"
click at [169, 424] on link "Save" at bounding box center [159, 425] width 47 height 18
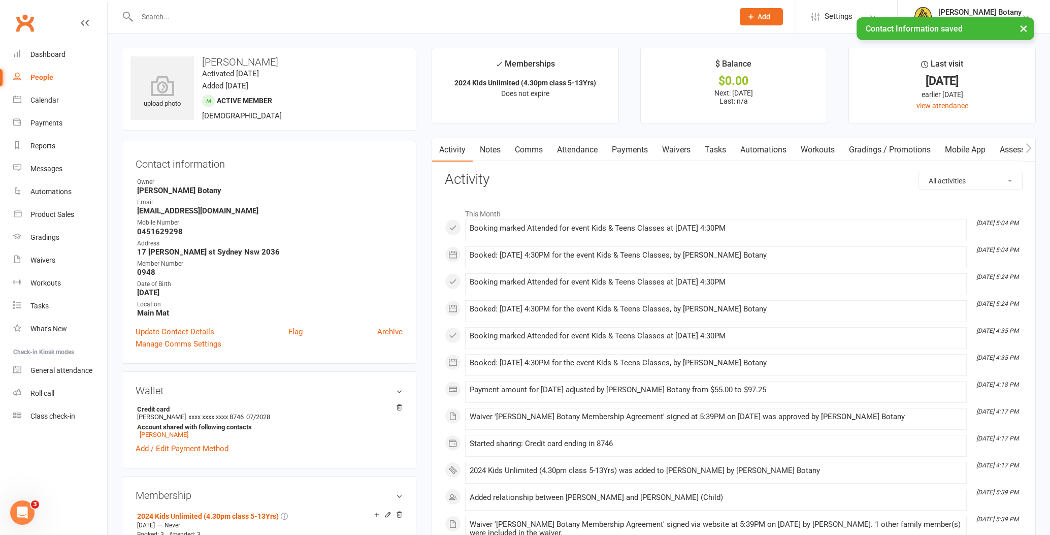
scroll to position [0, 0]
click at [201, 357] on div "Contact information Owner [PERSON_NAME] Botany Email [EMAIL_ADDRESS][DOMAIN_NAM…" at bounding box center [269, 252] width 295 height 223
